Goal: Information Seeking & Learning: Learn about a topic

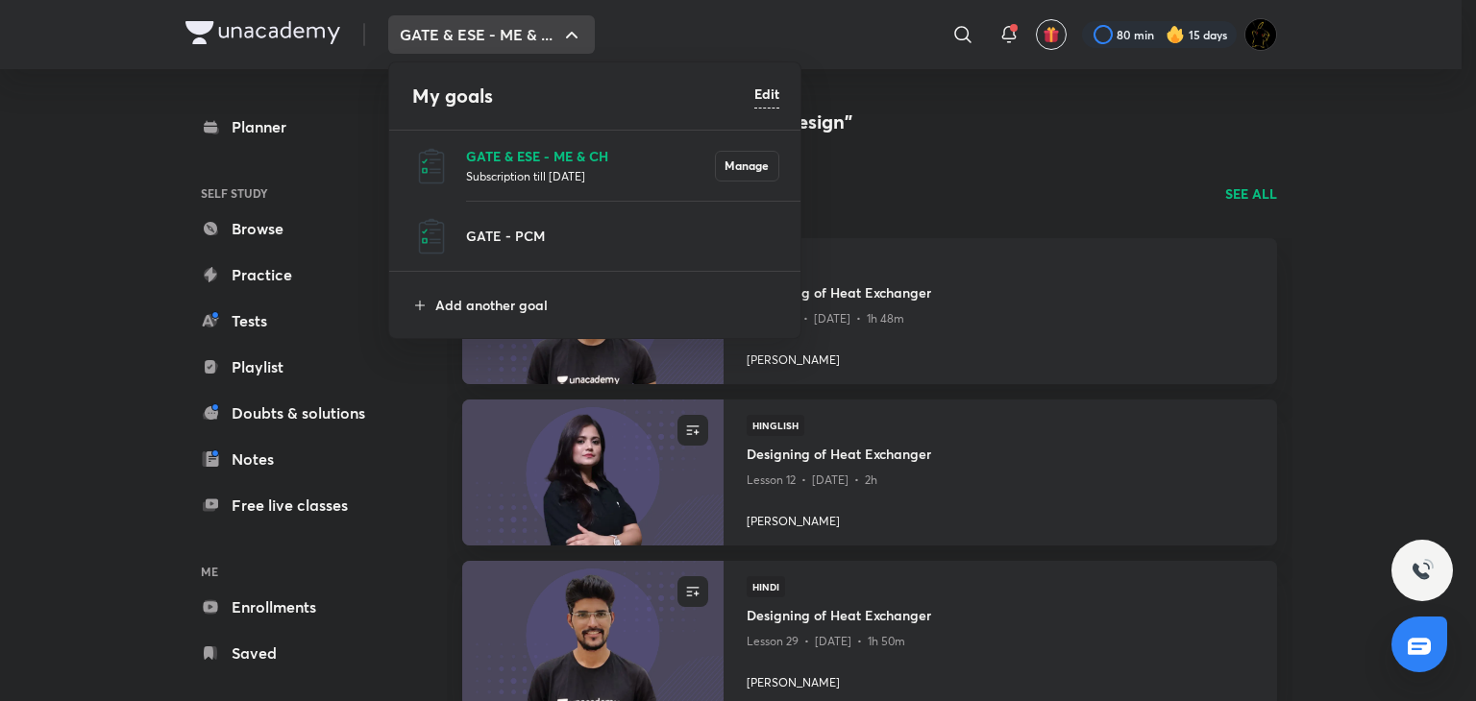
click at [545, 156] on p "GATE & ESE - ME & CH" at bounding box center [590, 156] width 249 height 20
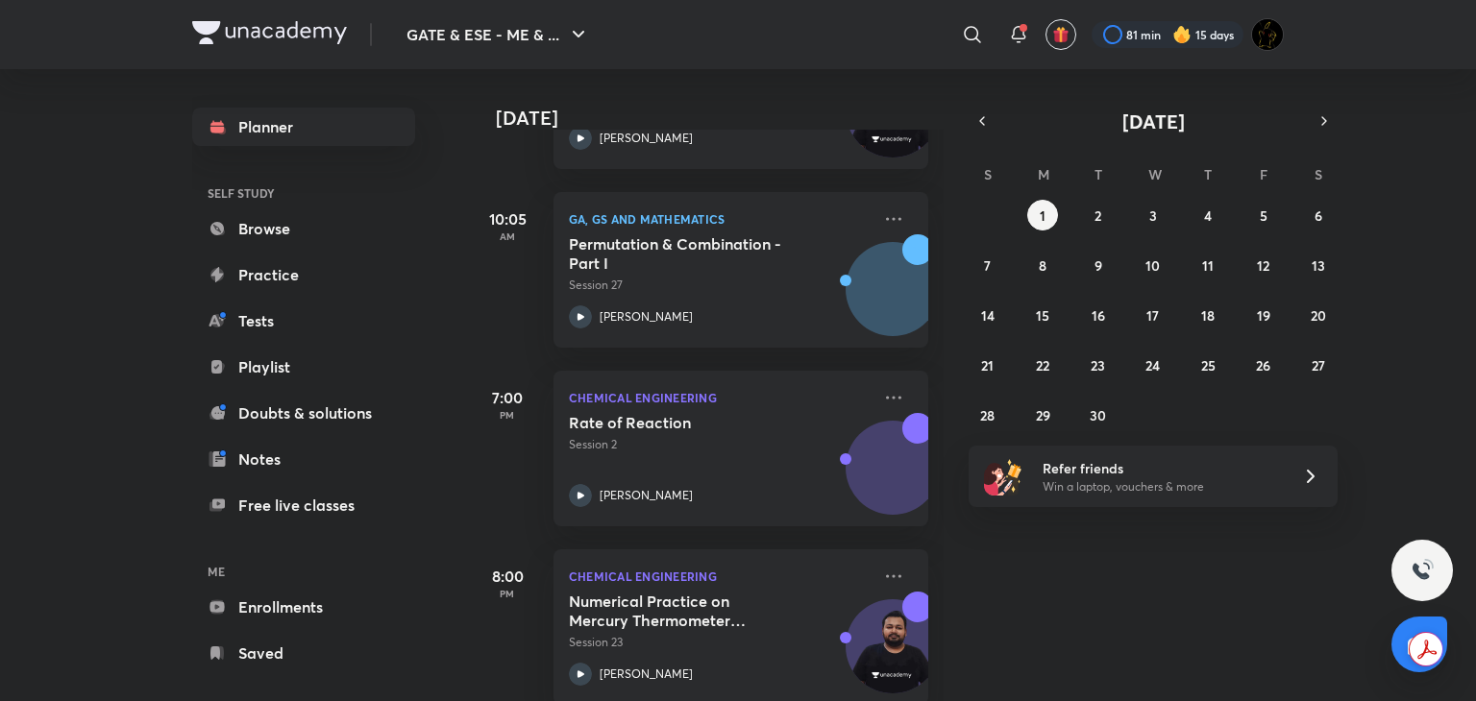
scroll to position [619, 0]
